Goal: Information Seeking & Learning: Learn about a topic

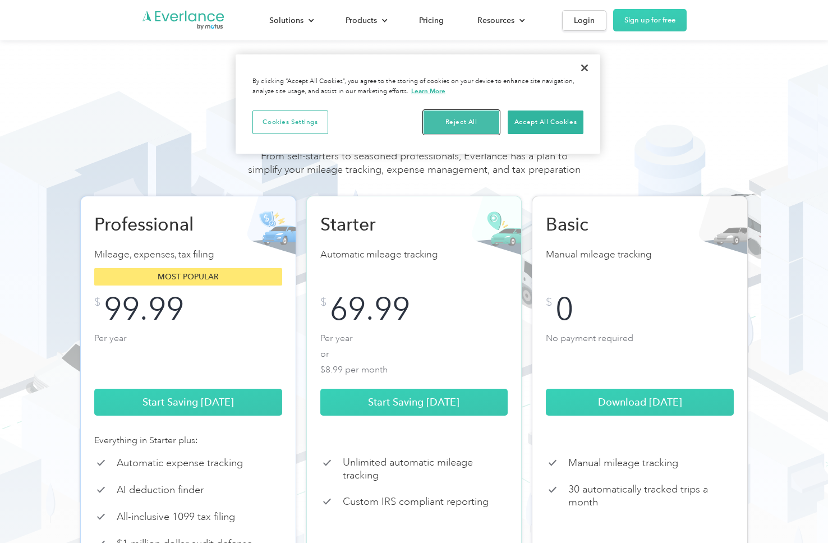
click at [451, 124] on button "Reject All" at bounding box center [461, 122] width 76 height 24
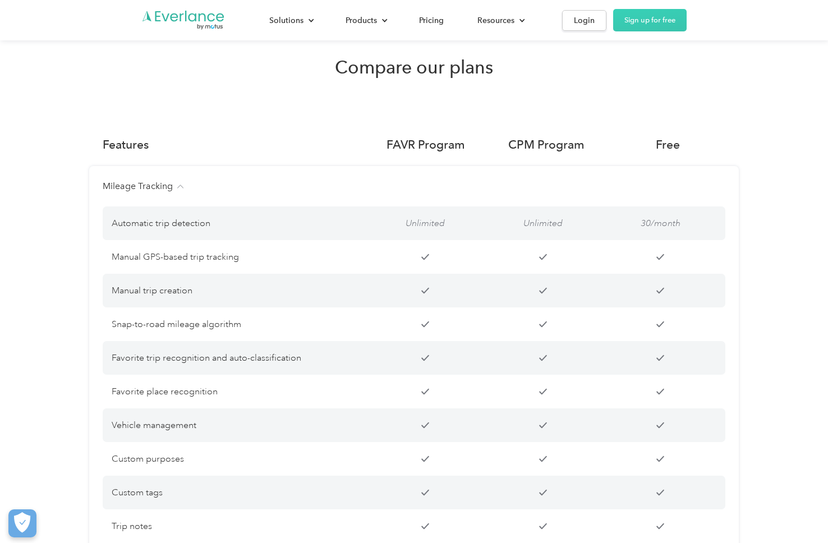
scroll to position [795, 0]
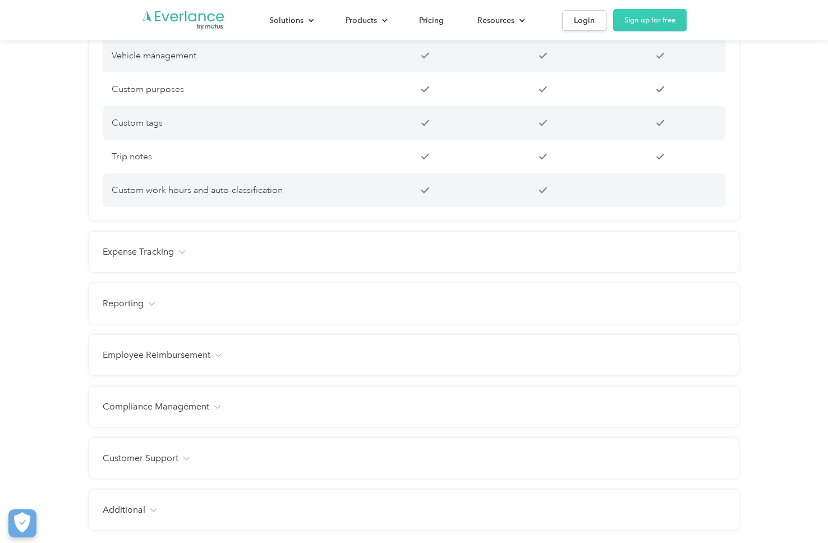
click at [119, 257] on div "Expense Tracking Receipt photo capture Custom expense categories Custom tags Fa…" at bounding box center [413, 252] width 649 height 40
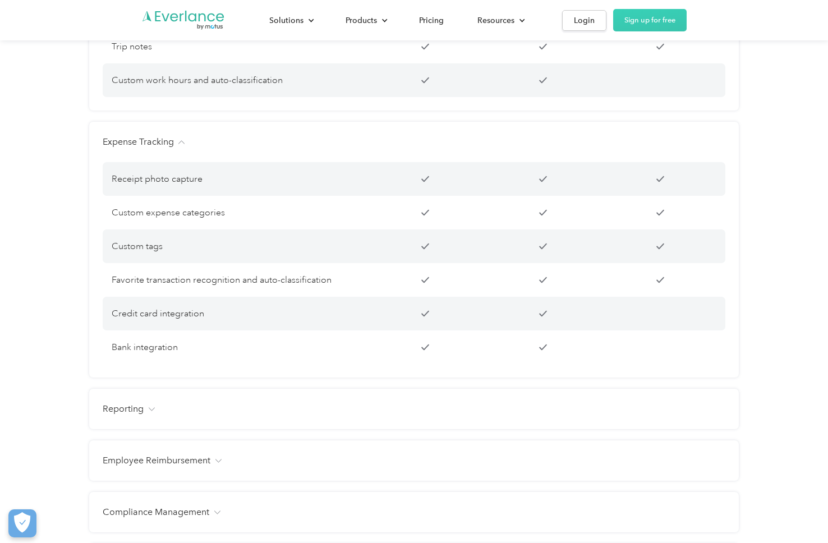
click at [156, 416] on div "Reporting" at bounding box center [414, 408] width 622 height 13
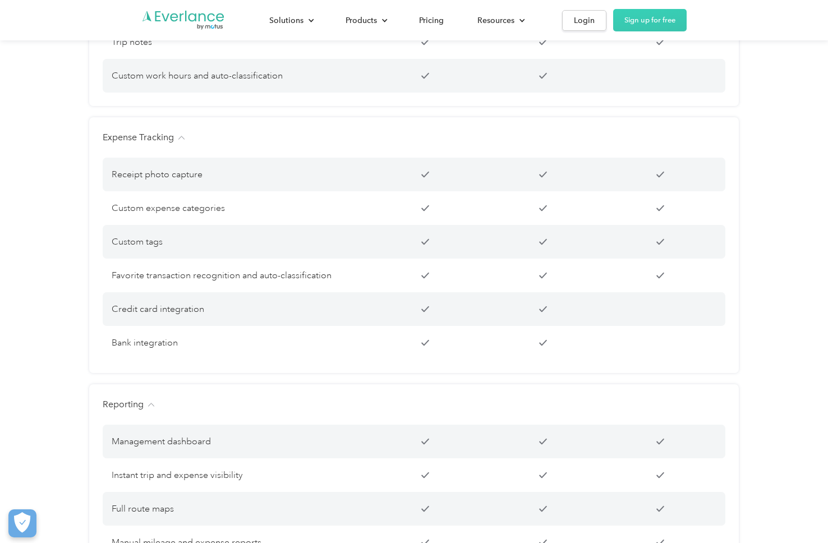
scroll to position [1492, 0]
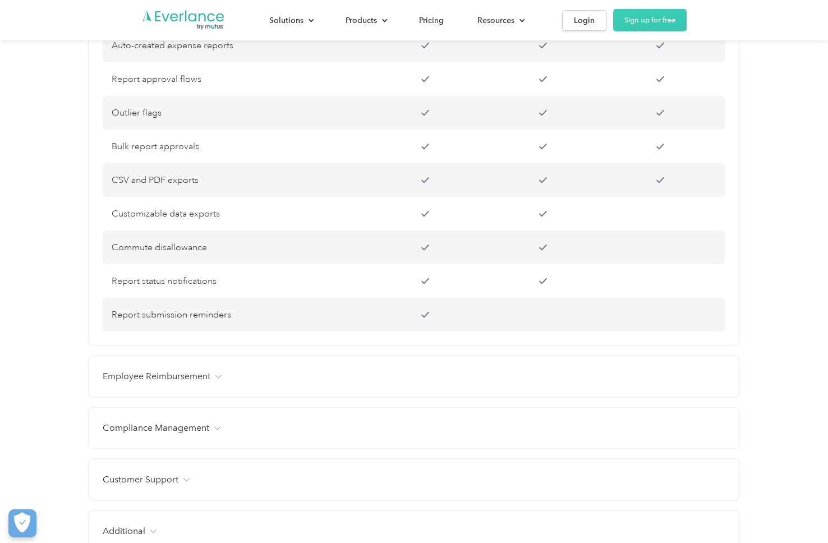
click at [165, 376] on div "Employee Reimbursement Tax-free benefit Customizable mileage rates Customizable…" at bounding box center [413, 376] width 649 height 40
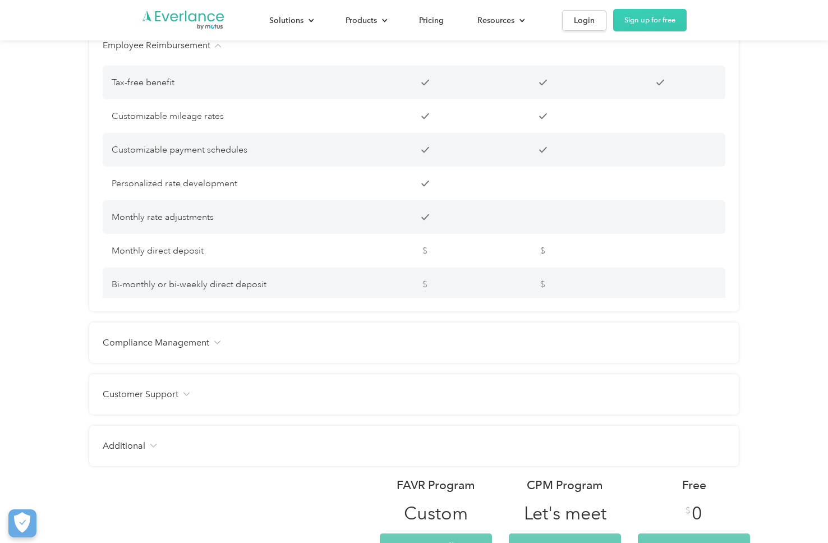
scroll to position [2306, 0]
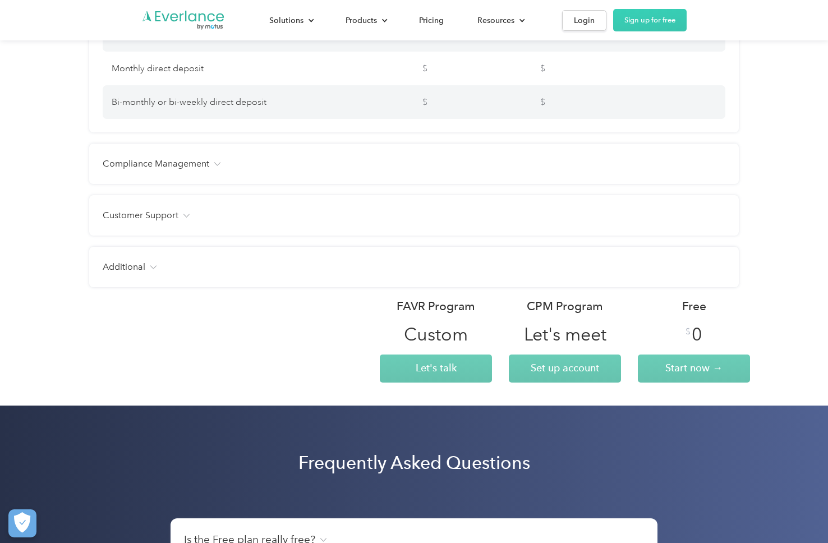
click at [187, 170] on h4 "Compliance Management" at bounding box center [156, 163] width 107 height 13
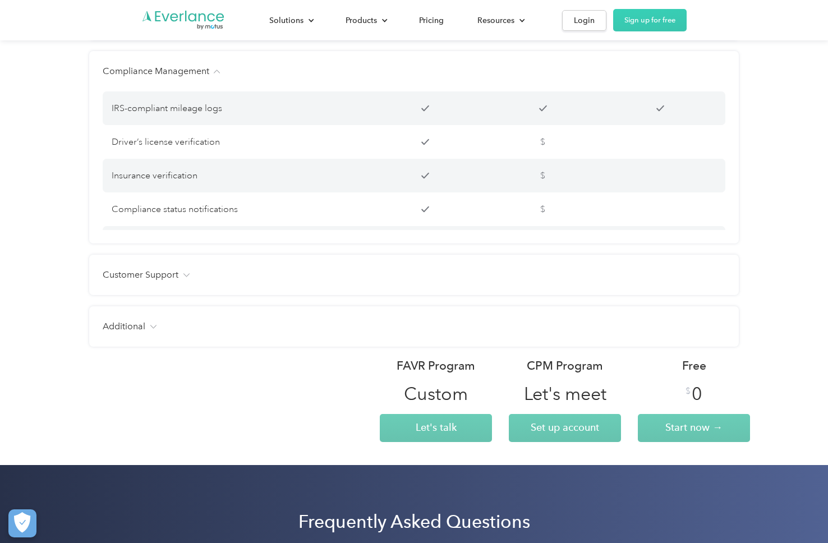
scroll to position [2685, 0]
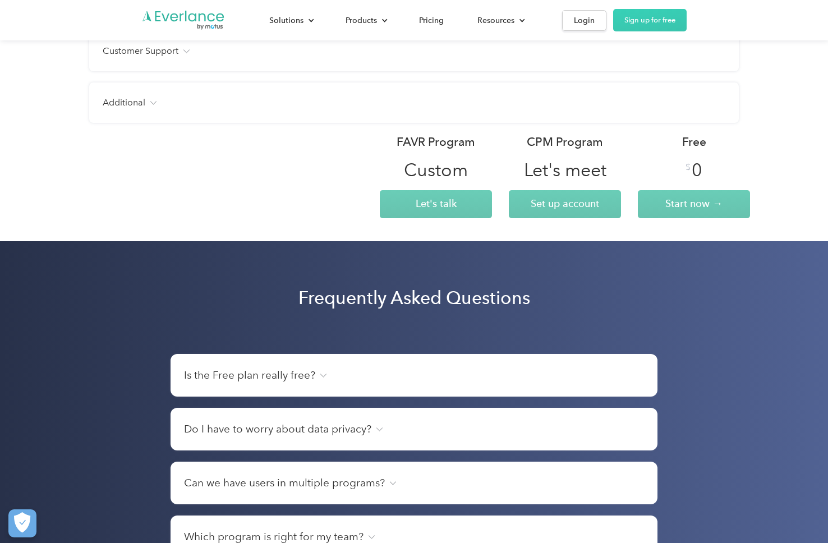
click at [151, 123] on div "Additional Users Unlimited Unlimited Up to 15 Free manager and admin-only licen…" at bounding box center [413, 102] width 649 height 40
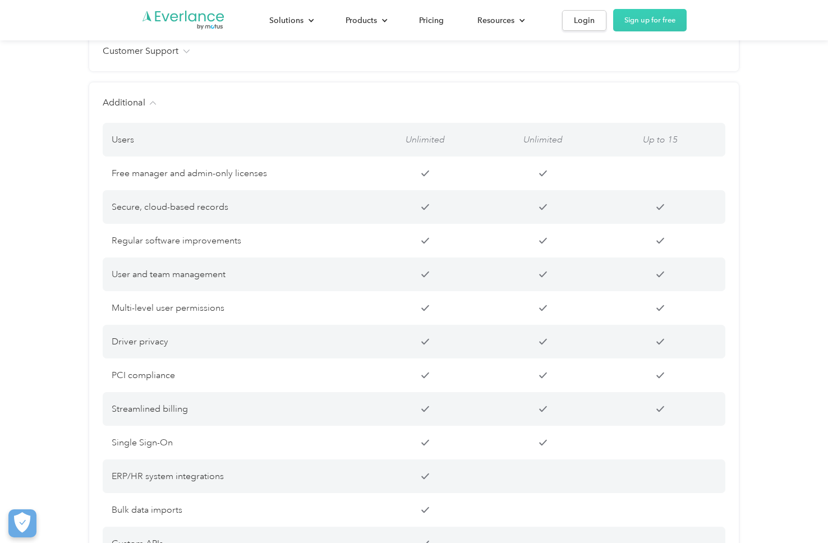
drag, startPoint x: 165, startPoint y: 63, endPoint x: 168, endPoint y: 75, distance: 11.7
click at [165, 58] on h4 "Customer Support" at bounding box center [141, 50] width 76 height 13
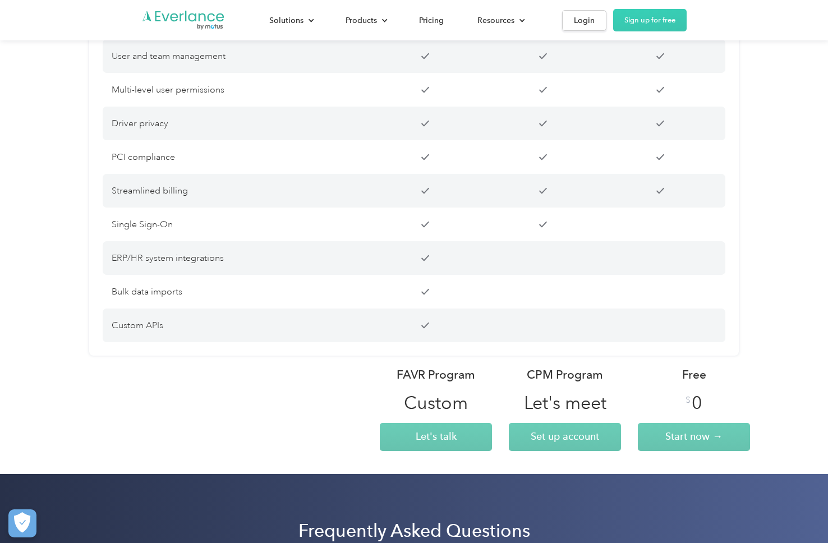
scroll to position [3477, 0]
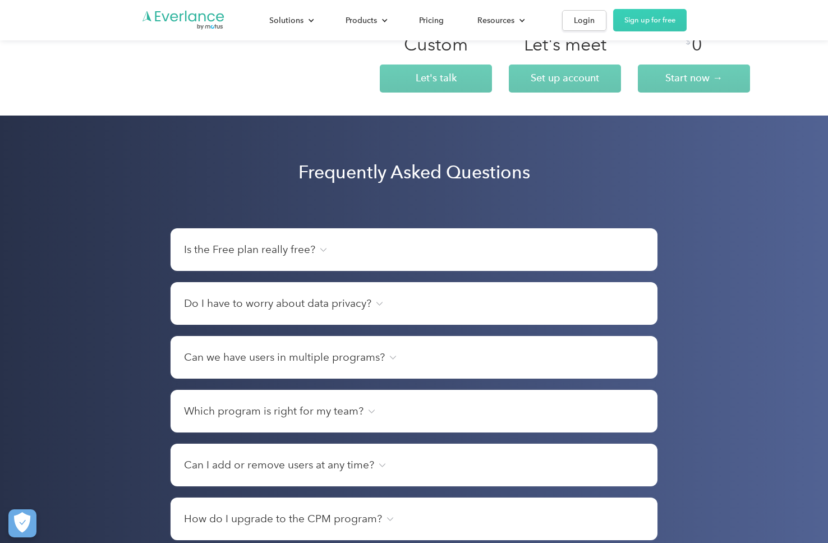
click at [286, 257] on h4 "Is the Free plan really free?" at bounding box center [249, 250] width 131 height 16
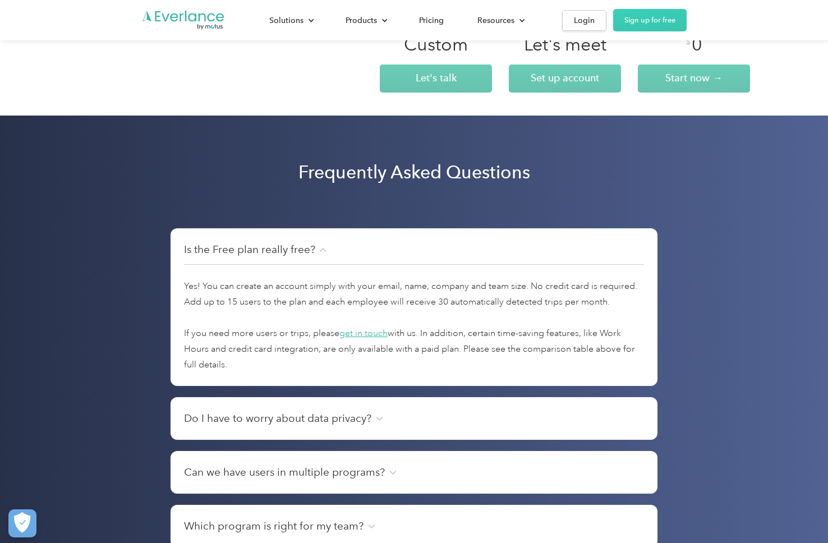
click at [367, 440] on div "Do I have to worry about data privacy? No. We do not sell or share your email o…" at bounding box center [413, 418] width 487 height 43
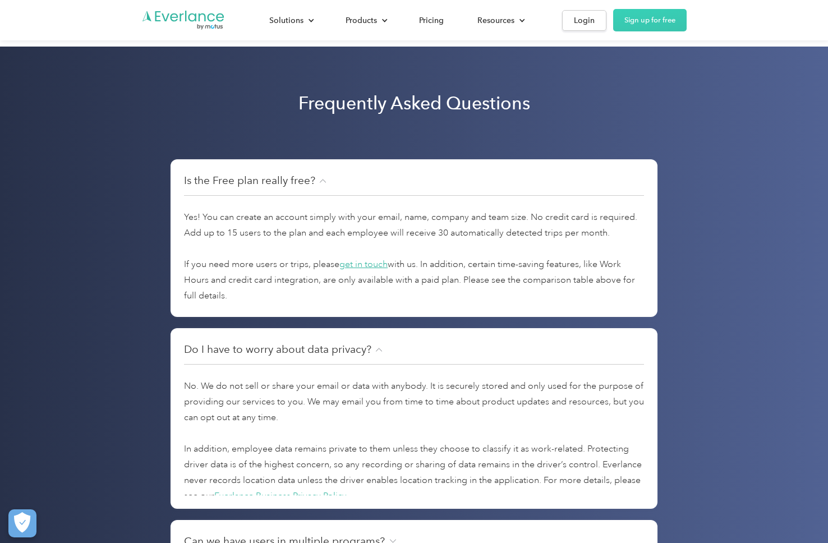
scroll to position [3709, 0]
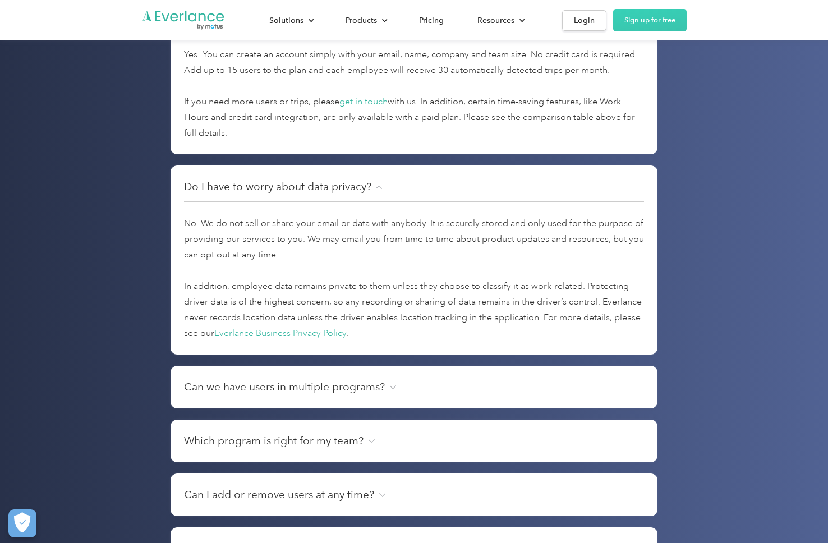
click at [360, 395] on h4 "Can we have users in multiple programs?" at bounding box center [284, 387] width 201 height 16
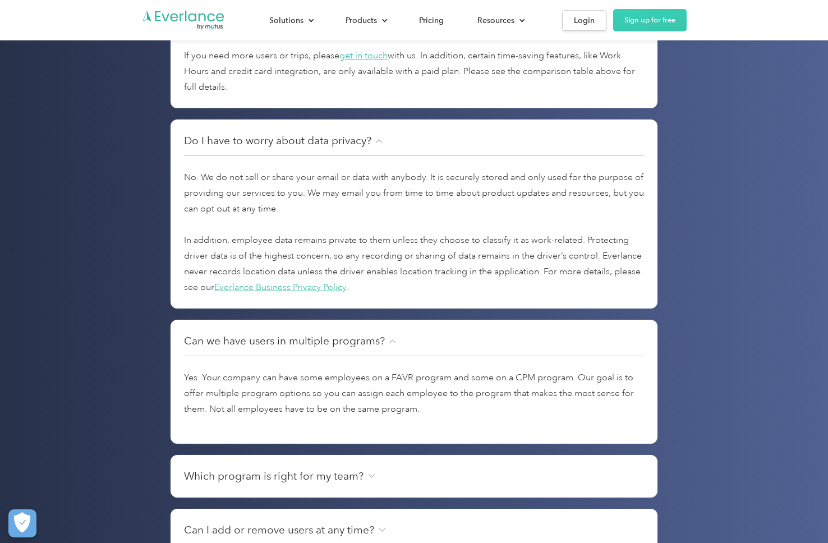
scroll to position [3945, 0]
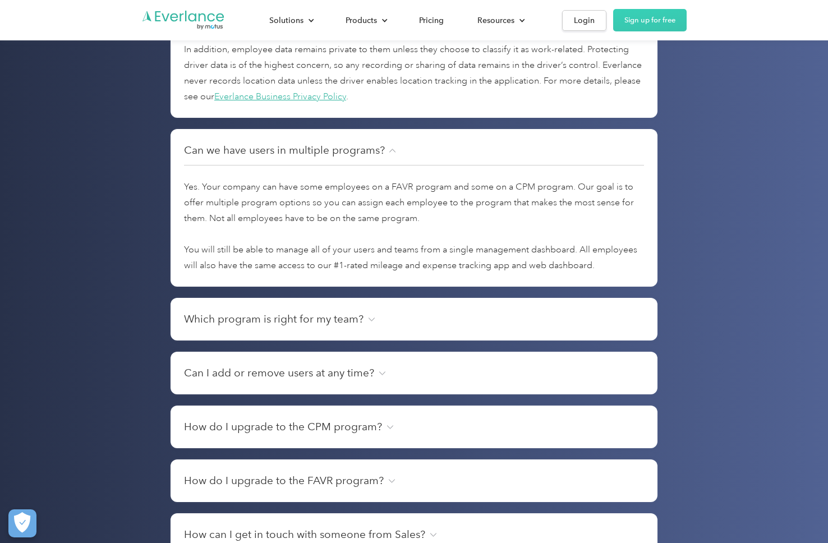
click at [361, 320] on div "Which program is right for my team? Both CPM and FAVR are tax-free IRS programs…" at bounding box center [413, 319] width 487 height 43
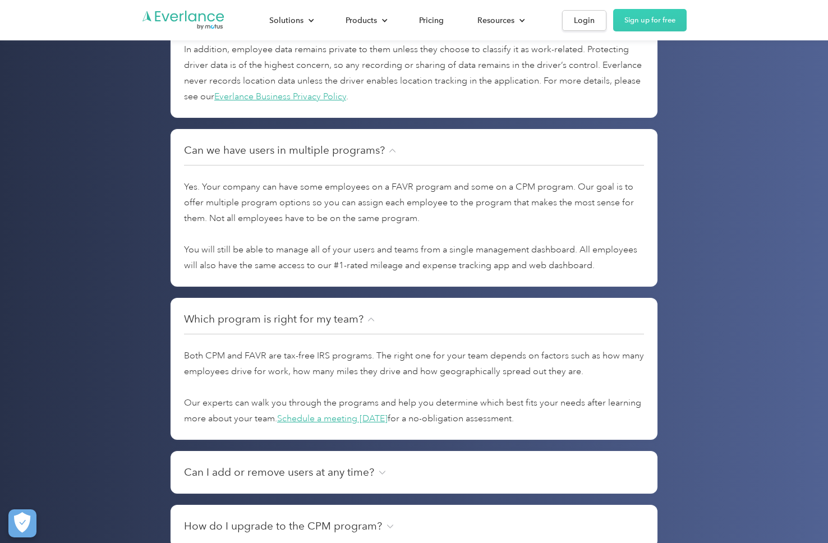
click at [359, 480] on h4 "Can I add or remove users at any time?" at bounding box center [279, 472] width 190 height 16
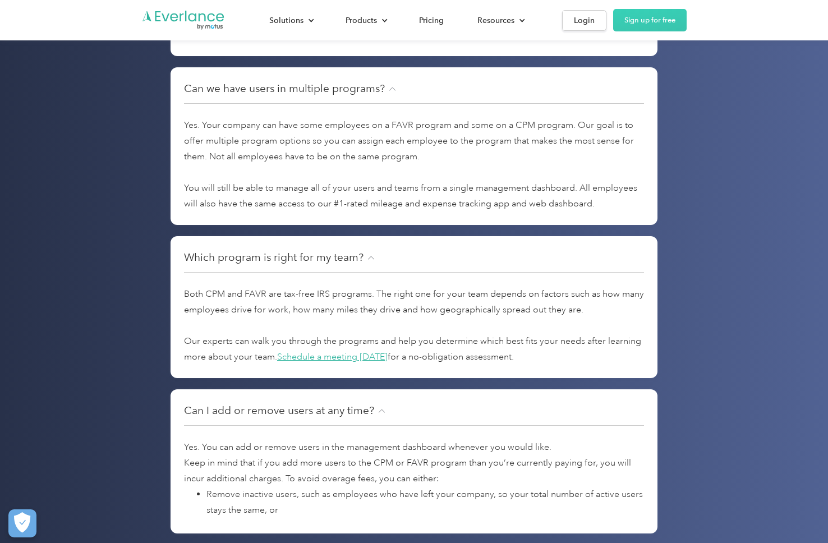
scroll to position [4173, 0]
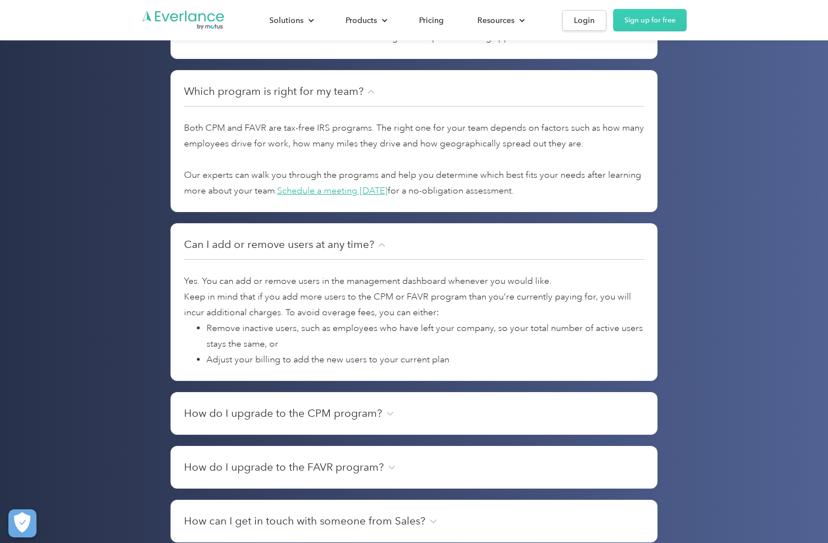
click at [371, 417] on div "How do I upgrade to the CPM program? So glad you asked! Once your account is cr…" at bounding box center [413, 413] width 487 height 43
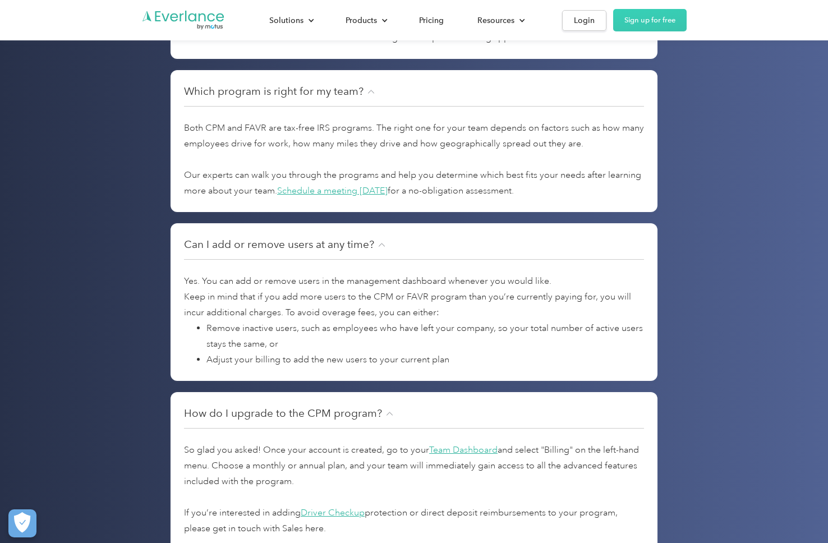
scroll to position [4537, 0]
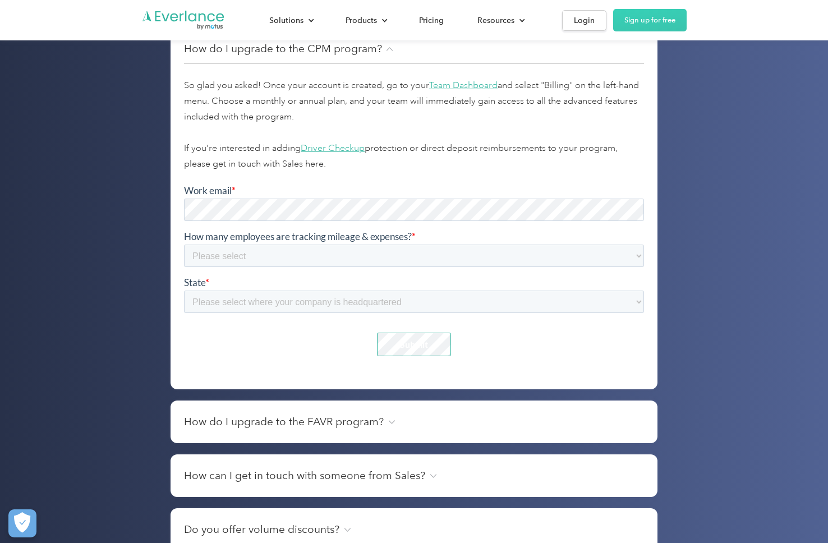
click at [311, 430] on h4 "How do I upgrade to the FAVR program?" at bounding box center [284, 422] width 200 height 16
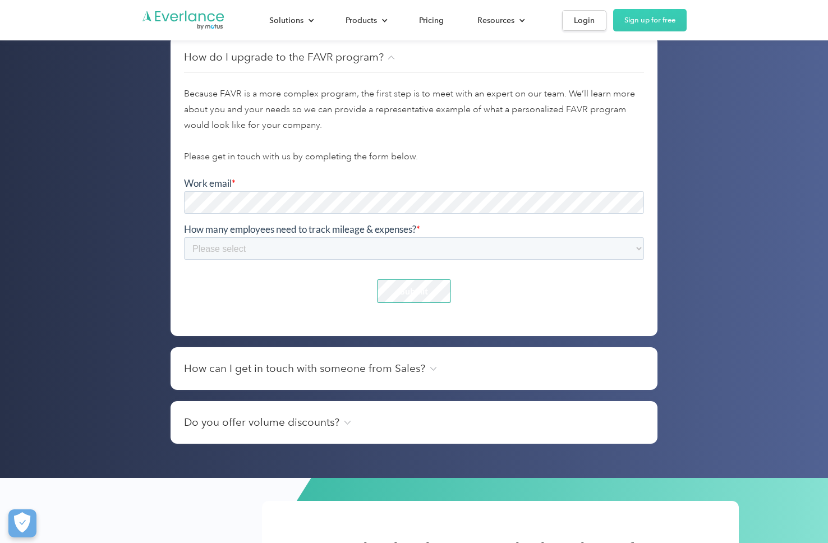
click at [350, 369] on div "How can I get in touch with someone from Sales? Great question. Just fill out a…" at bounding box center [413, 368] width 487 height 43
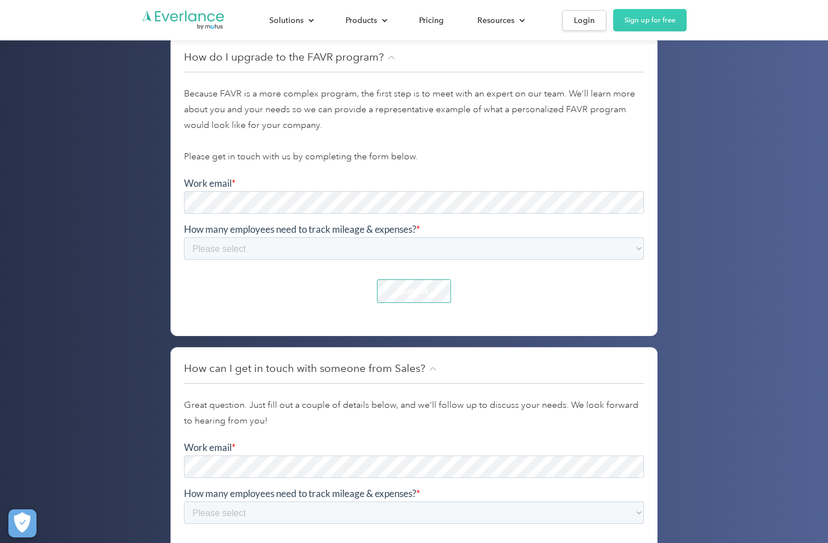
scroll to position [5271, 0]
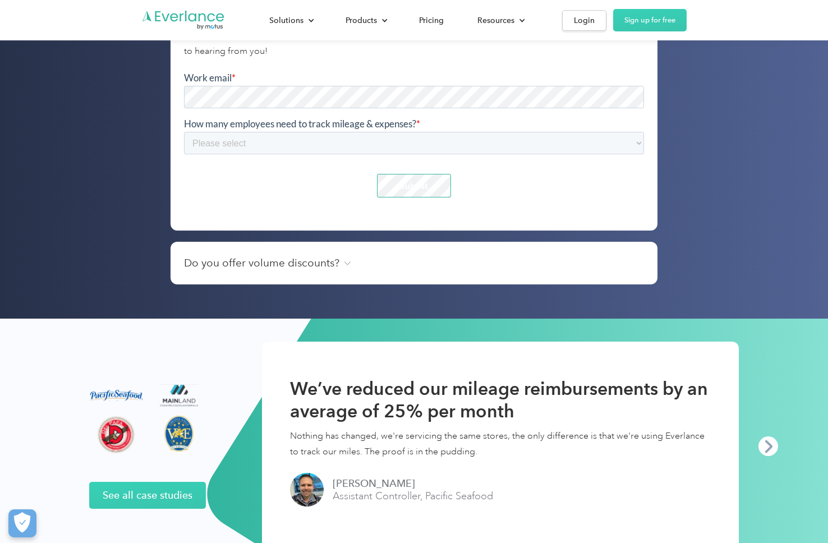
click at [252, 267] on div "Do you offer volume discounts? Yes. Customers with over 1,000 users are eligibl…" at bounding box center [413, 263] width 487 height 43
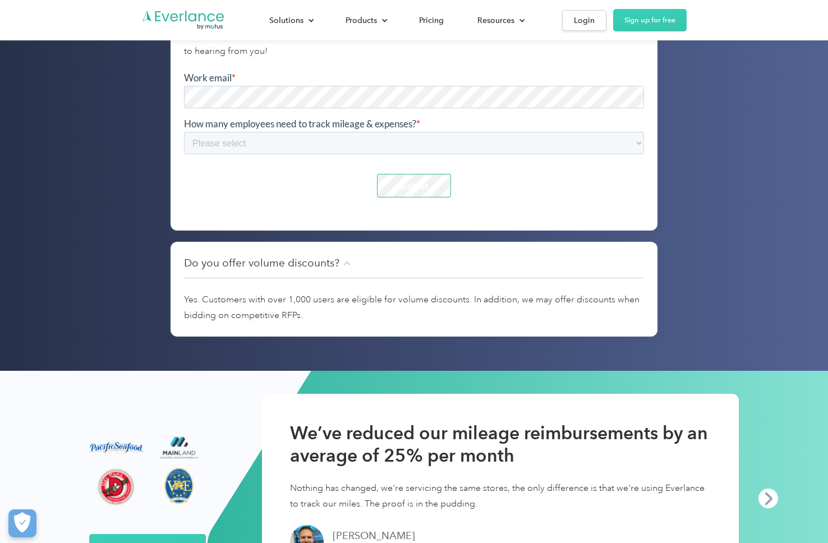
click at [479, 442] on h2 "We’ve reduced our mileage reimbursements by an average of 25% per month" at bounding box center [500, 444] width 421 height 45
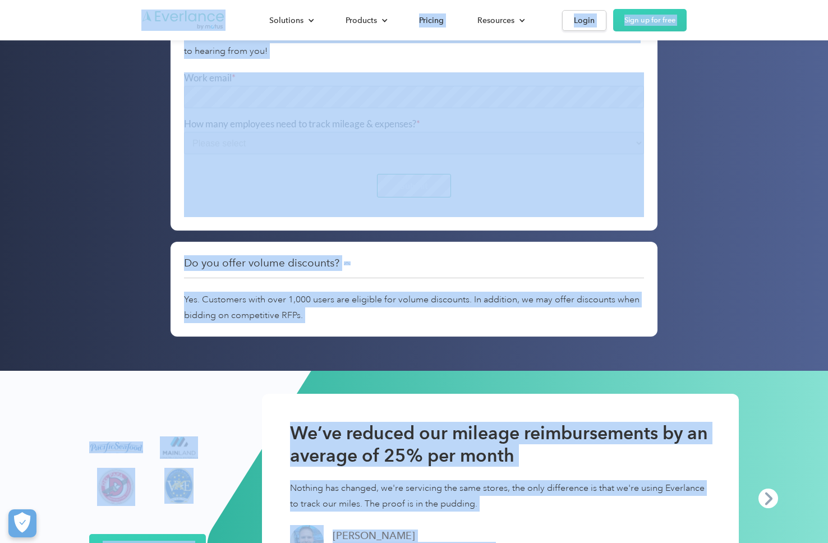
copy body "Loremipsu Dol sitametco Adip elitsed doeiusmodtempo Inc utla-etdolore Magnaali …"
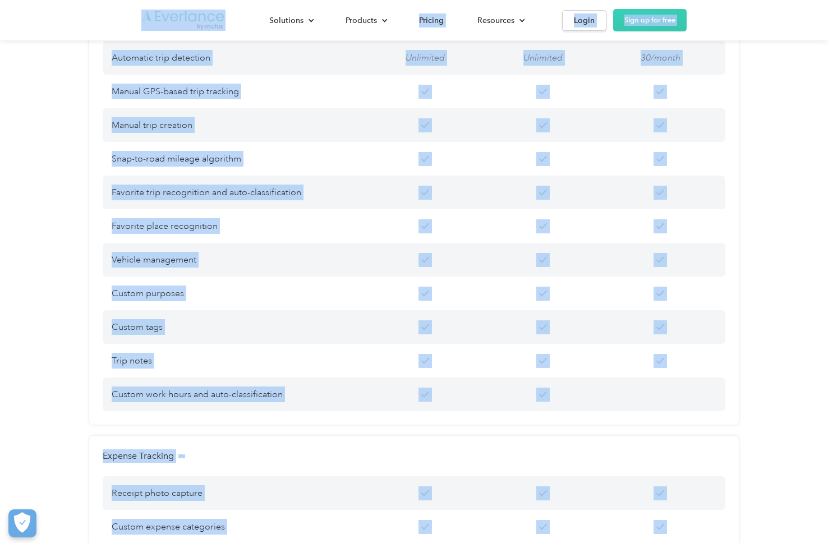
scroll to position [0, 0]
